Goal: Transaction & Acquisition: Purchase product/service

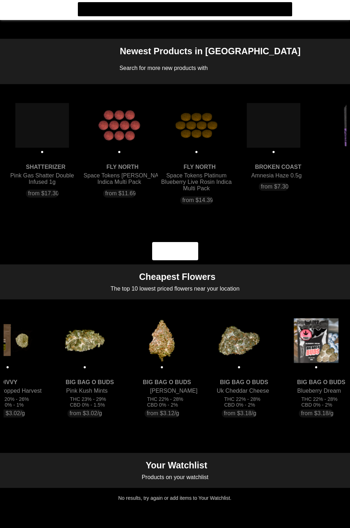
click at [159, 345] on flt-glass-pane at bounding box center [175, 264] width 350 height 528
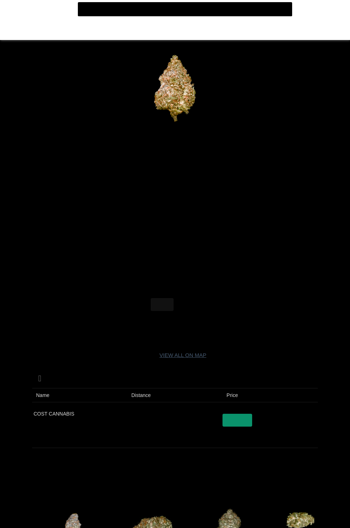
click at [12, 15] on flt-glass-pane at bounding box center [175, 264] width 350 height 528
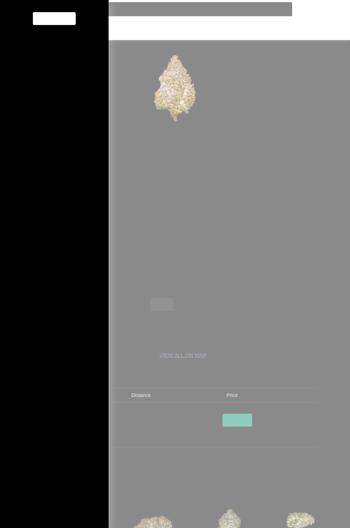
click at [55, 41] on flt-glass-pane at bounding box center [175, 264] width 350 height 528
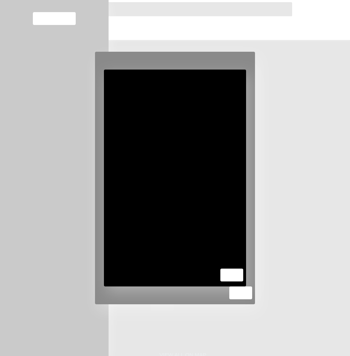
click at [194, 356] on flt-glass-pane at bounding box center [175, 178] width 350 height 356
click at [113, 356] on flt-glass-pane at bounding box center [175, 178] width 350 height 356
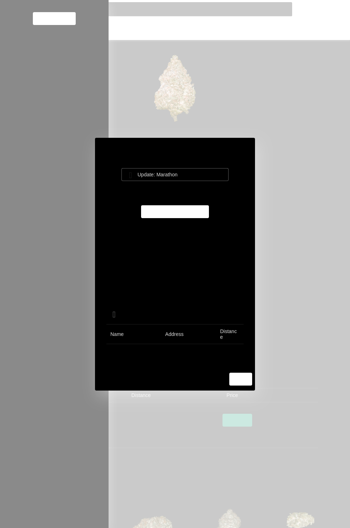
click at [190, 173] on input at bounding box center [174, 171] width 125 height 7
click at [188, 172] on flt-glass-pane at bounding box center [175, 264] width 350 height 528
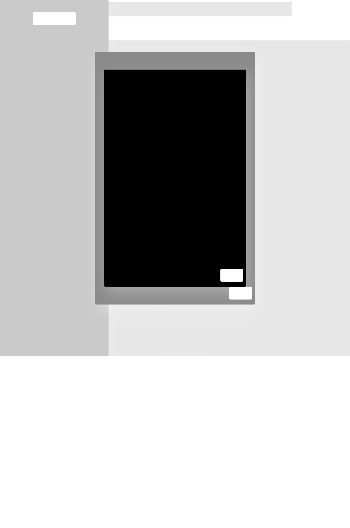
click at [108, 445] on flt-glass-pane at bounding box center [175, 264] width 350 height 528
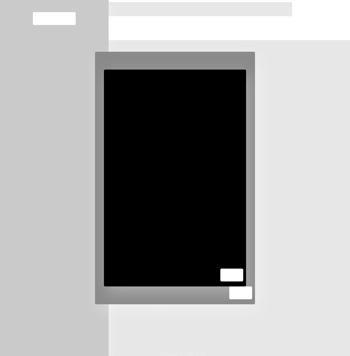
click at [106, 356] on flt-glass-pane at bounding box center [175, 178] width 350 height 356
click at [193, 356] on flt-glass-pane at bounding box center [175, 178] width 350 height 356
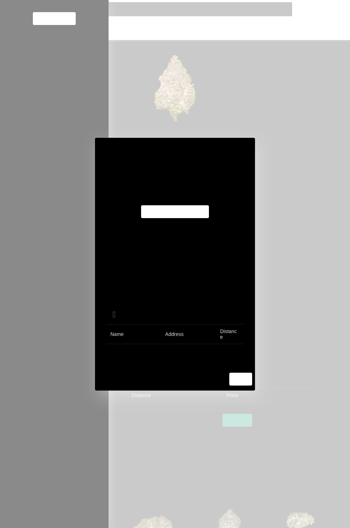
click at [287, 223] on flt-glass-pane at bounding box center [175, 264] width 350 height 528
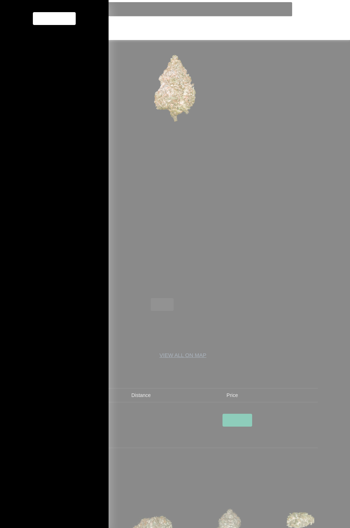
click at [50, 35] on flt-glass-pane at bounding box center [175, 264] width 350 height 528
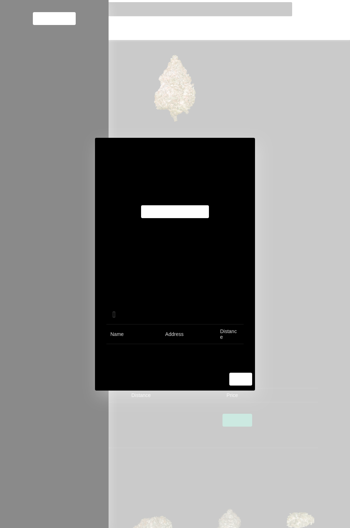
click at [191, 213] on flt-glass-pane at bounding box center [175, 264] width 350 height 528
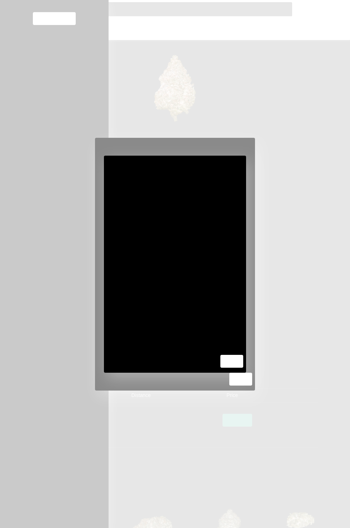
click at [308, 230] on flt-glass-pane at bounding box center [175, 264] width 350 height 528
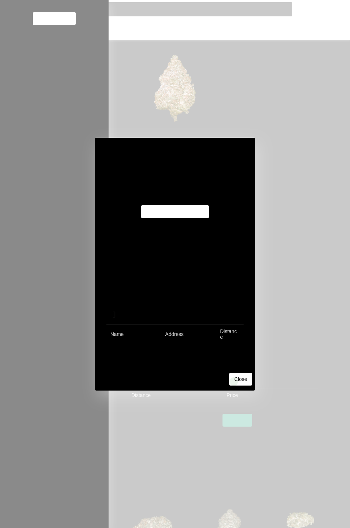
click at [233, 381] on flt-glass-pane at bounding box center [175, 264] width 350 height 528
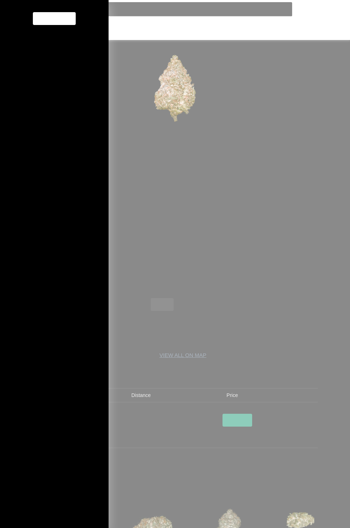
click at [272, 321] on flt-glass-pane at bounding box center [175, 264] width 350 height 528
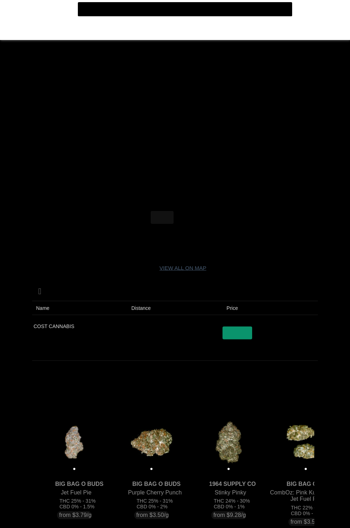
click at [188, 217] on flt-glass-pane at bounding box center [175, 264] width 350 height 528
click at [161, 214] on flt-glass-pane at bounding box center [175, 264] width 350 height 528
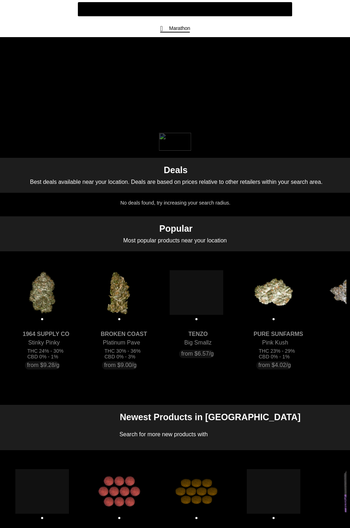
click at [180, 27] on flt-glass-pane at bounding box center [175, 264] width 350 height 528
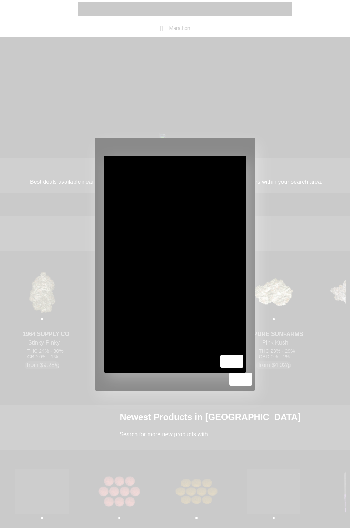
click at [196, 167] on flt-glass-pane at bounding box center [175, 264] width 350 height 528
click at [229, 361] on flt-glass-pane at bounding box center [175, 264] width 350 height 528
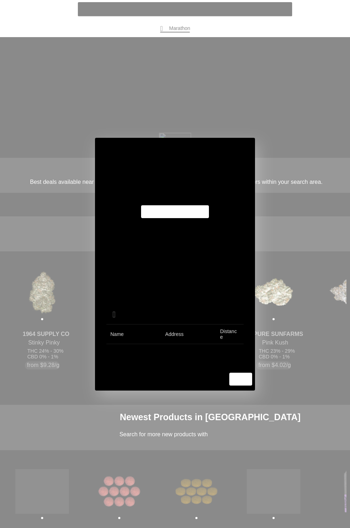
click at [242, 379] on flt-glass-pane at bounding box center [175, 264] width 350 height 528
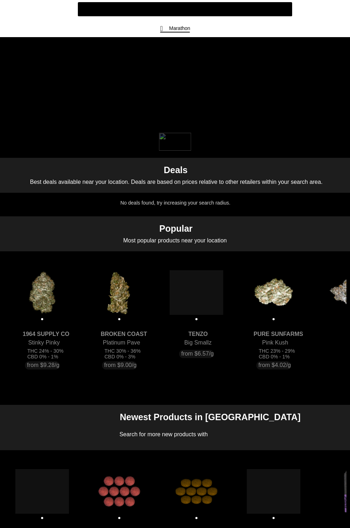
click at [13, 10] on flt-glass-pane at bounding box center [175, 264] width 350 height 528
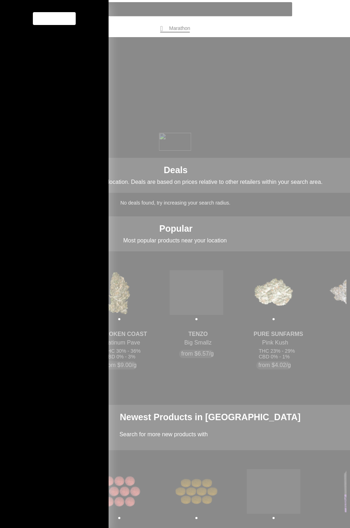
click at [235, 299] on flt-glass-pane at bounding box center [175, 264] width 350 height 528
